Goal: Check status: Check status

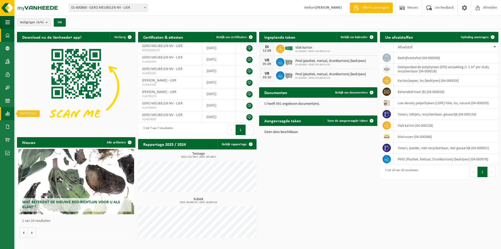
click at [9, 115] on span at bounding box center [7, 113] width 5 height 13
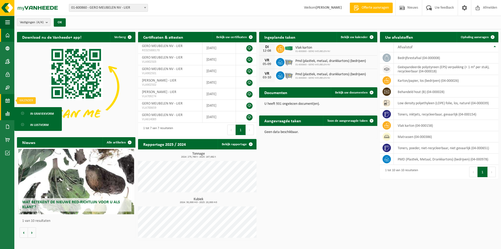
click at [4, 99] on link "Kalender" at bounding box center [7, 100] width 14 height 13
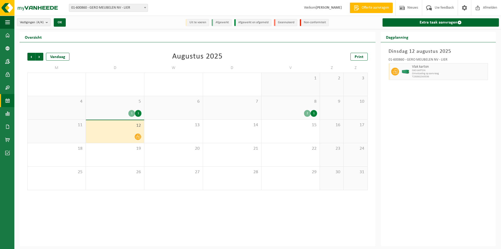
click at [123, 136] on div at bounding box center [115, 136] width 53 height 7
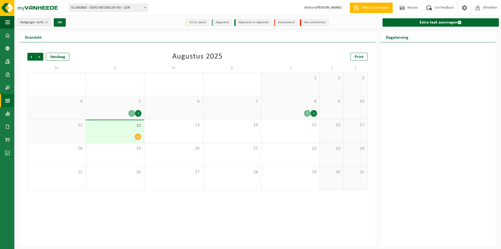
click at [123, 136] on div at bounding box center [115, 136] width 53 height 7
